Goal: Information Seeking & Learning: Learn about a topic

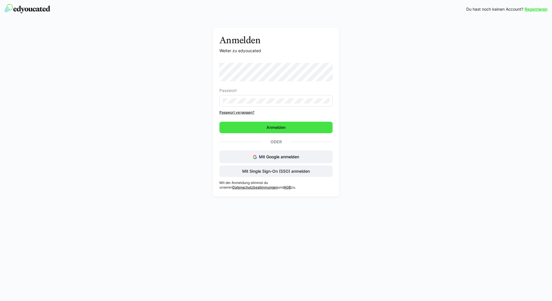
click at [280, 128] on span "Anmelden" at bounding box center [275, 128] width 21 height 6
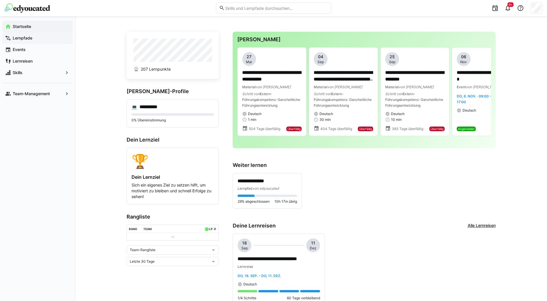
click at [0, 0] on app-navigation-label "Lernpfade" at bounding box center [0, 0] width 0 height 0
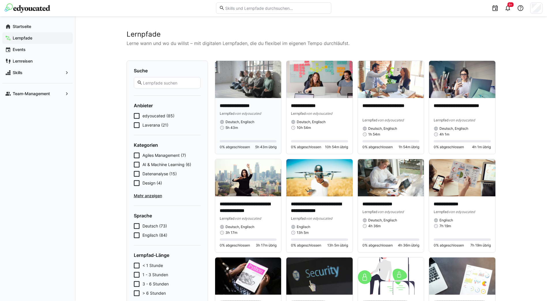
click at [246, 98] on img at bounding box center [248, 79] width 66 height 37
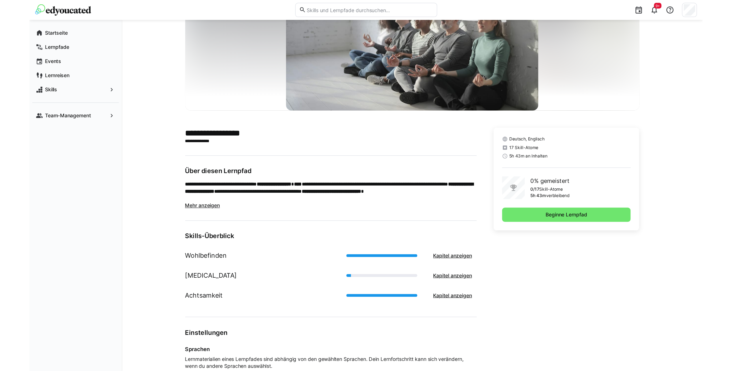
scroll to position [53, 0]
